Goal: Task Accomplishment & Management: Use online tool/utility

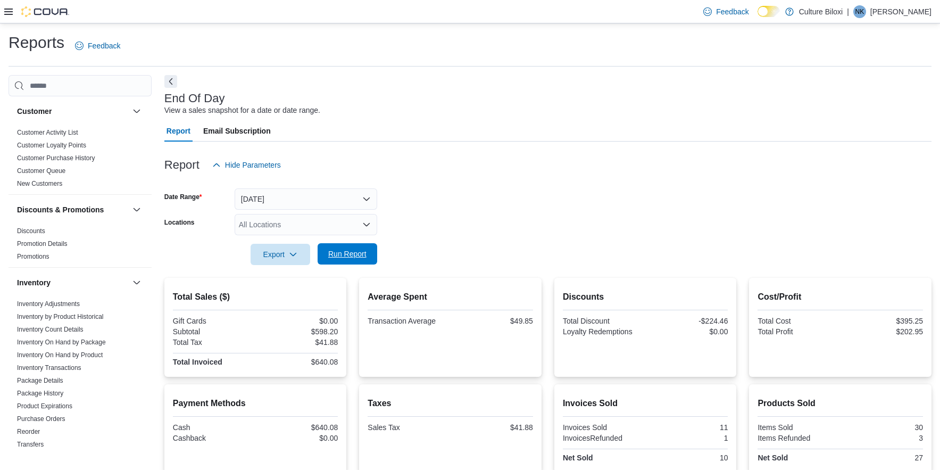
click at [363, 252] on span "Run Report" at bounding box center [347, 254] width 38 height 11
click at [903, 11] on p "[PERSON_NAME]" at bounding box center [901, 11] width 61 height 13
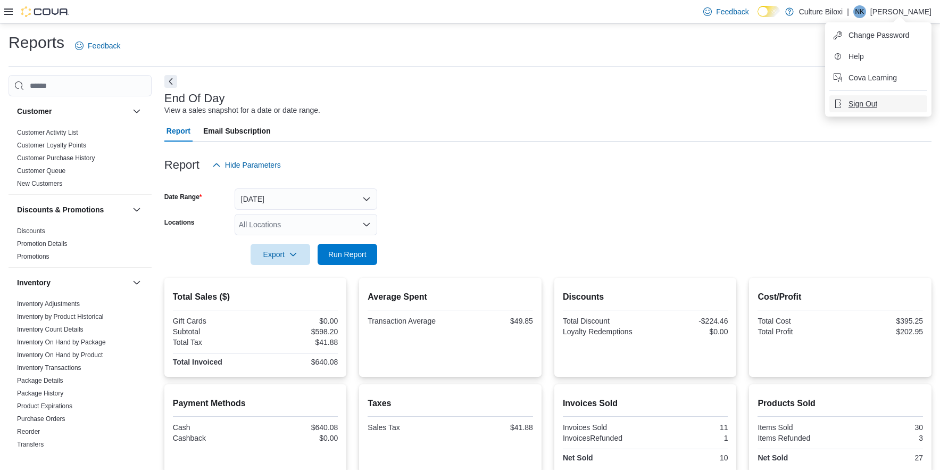
click at [865, 101] on span "Sign Out" at bounding box center [863, 103] width 29 height 11
